Goal: Information Seeking & Learning: Understand process/instructions

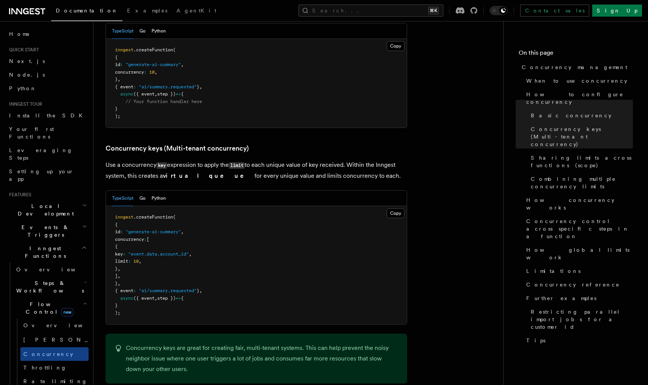
scroll to position [577, 0]
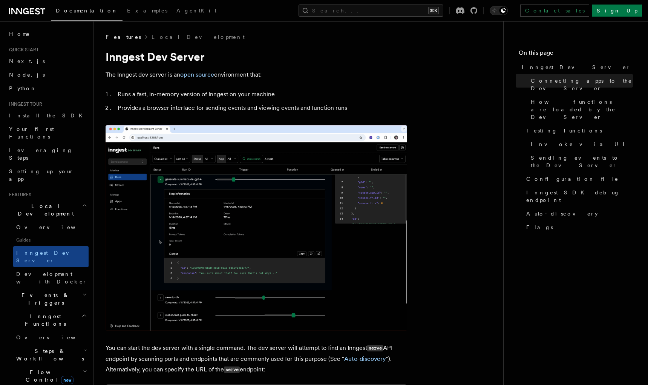
scroll to position [447, 0]
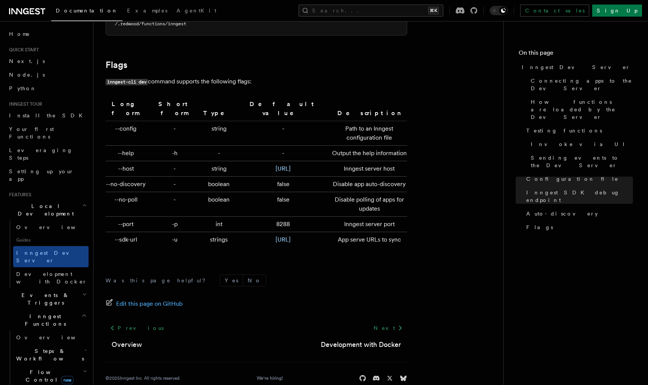
scroll to position [2470, 0]
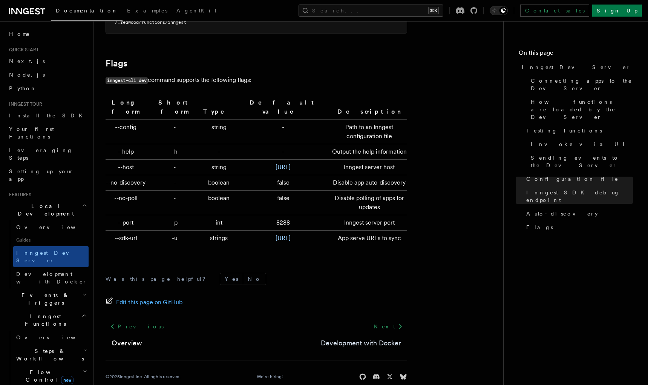
click at [381, 338] on link "Development with Docker" at bounding box center [361, 343] width 80 height 11
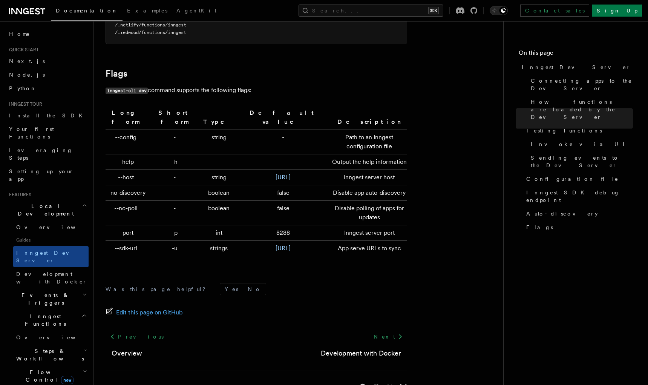
scroll to position [2473, 0]
